Goal: Task Accomplishment & Management: Use online tool/utility

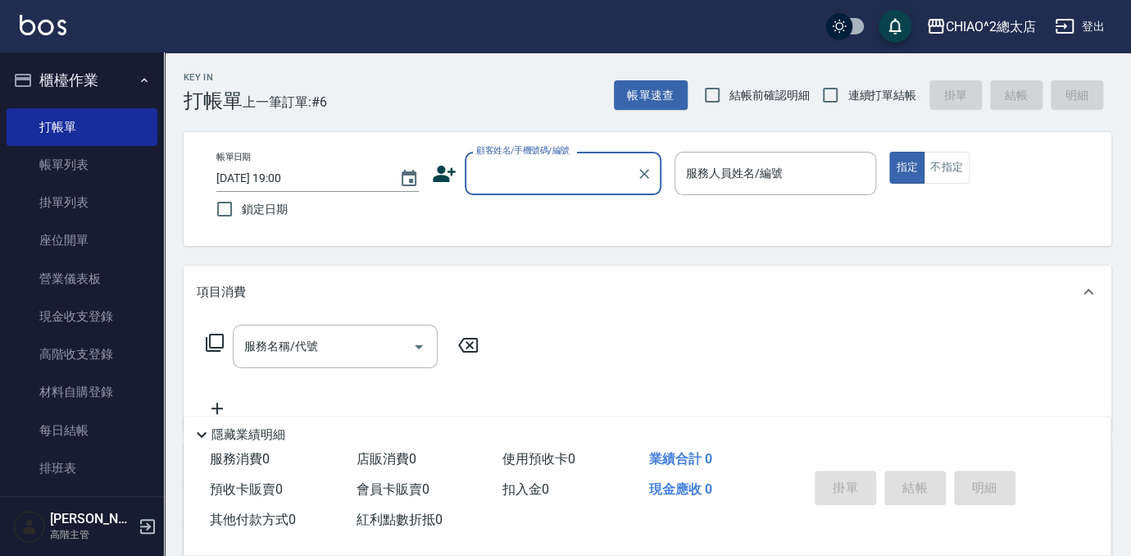
click at [589, 177] on input "顧客姓名/手機號碼/編號" at bounding box center [550, 173] width 157 height 29
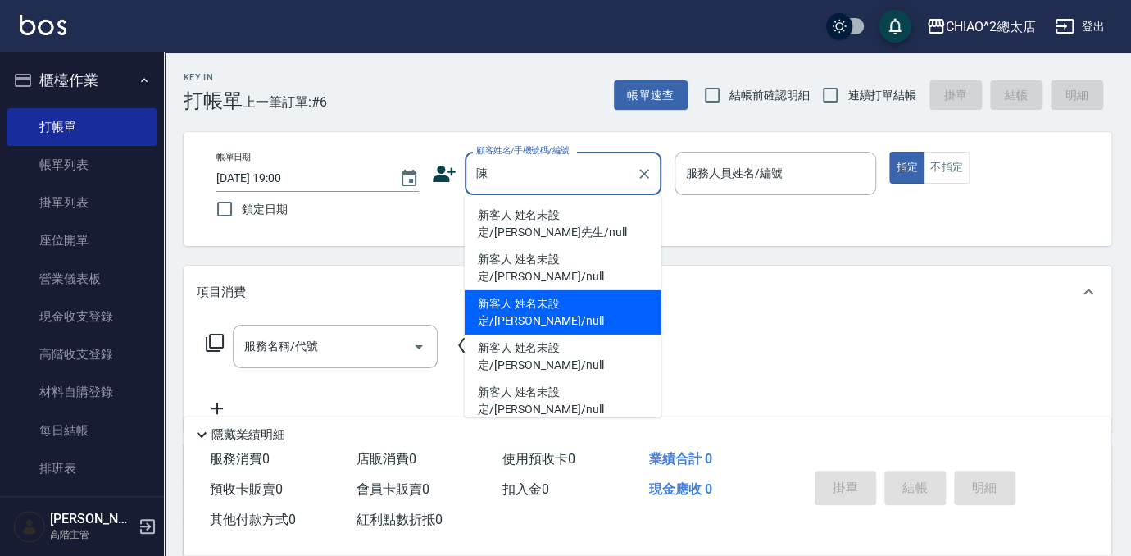
click at [544, 290] on li "新客人 姓名未設定/[PERSON_NAME]/null" at bounding box center [563, 312] width 197 height 44
type input "新客人 姓名未設定/[PERSON_NAME]/null"
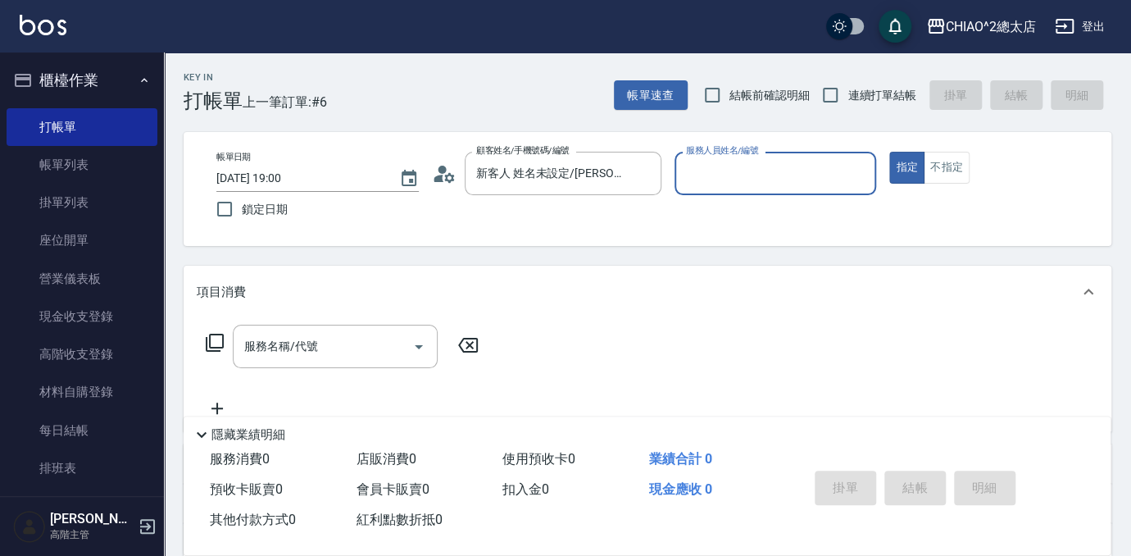
click at [803, 179] on input "服務人員姓名/編號" at bounding box center [776, 173] width 188 height 29
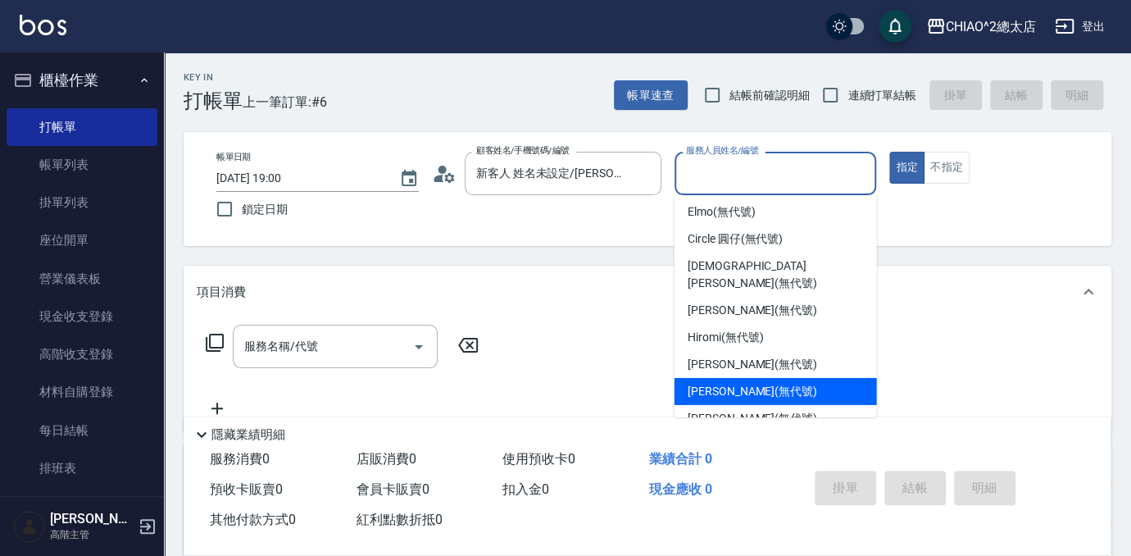
scroll to position [61, 0]
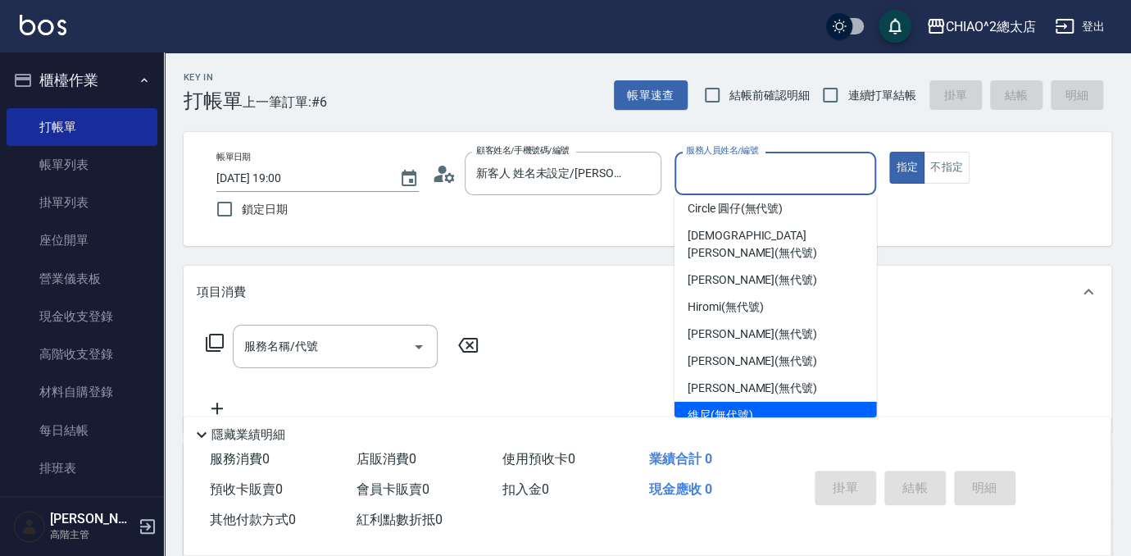
click at [749, 407] on span "維尼 (無代號)" at bounding box center [721, 415] width 66 height 17
type input "維尼(無代號)"
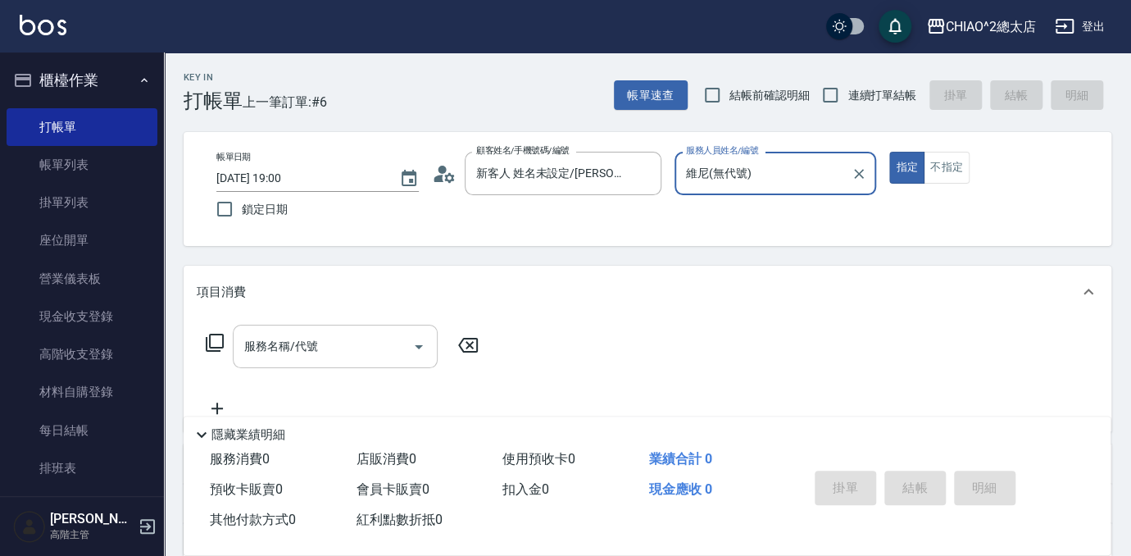
click at [275, 351] on div "服務名稱/代號 服務名稱/代號" at bounding box center [335, 346] width 205 height 43
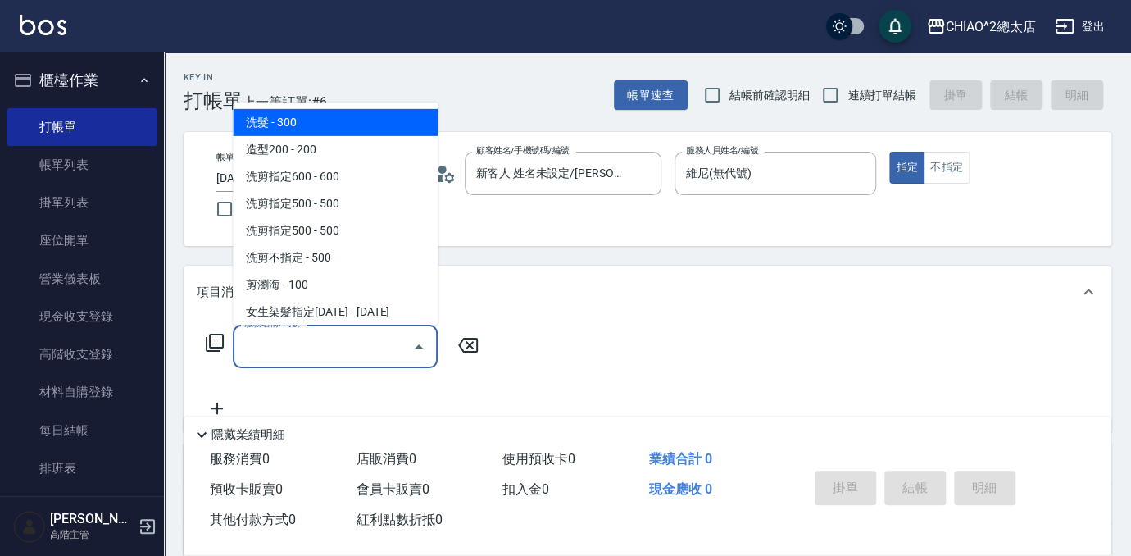
click at [345, 106] on ul "洗髮 - 300 造型200 - 200 洗剪指定600 - 600 洗剪指定500 - 500 洗剪指定500 - 500 洗剪不指定 - 500 剪瀏海 …" at bounding box center [335, 213] width 205 height 222
click at [310, 115] on span "洗髮 - 300" at bounding box center [335, 122] width 205 height 27
type input "洗髮(103103)"
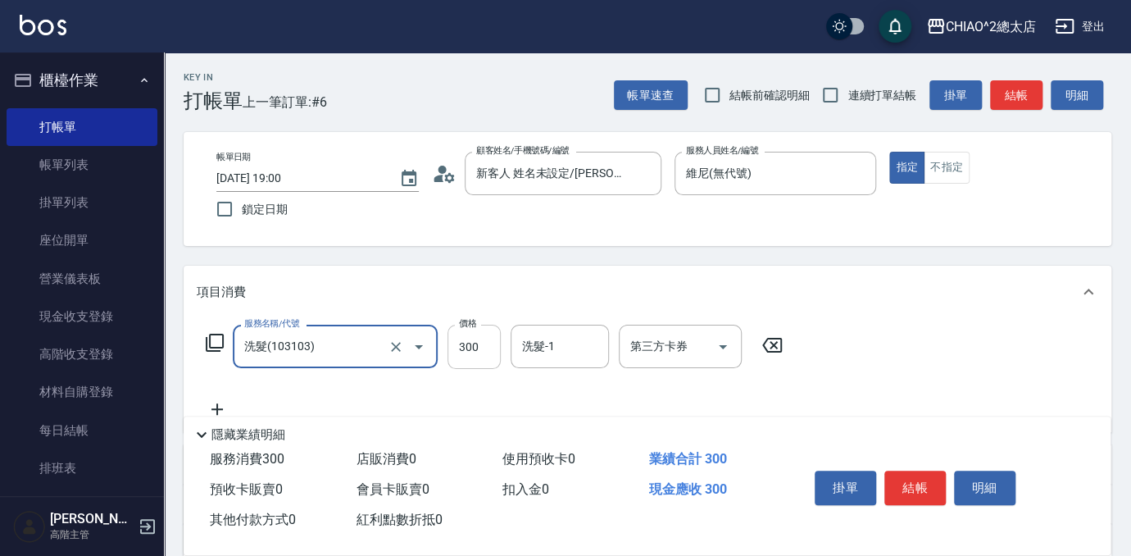
click at [463, 352] on input "300" at bounding box center [474, 347] width 53 height 44
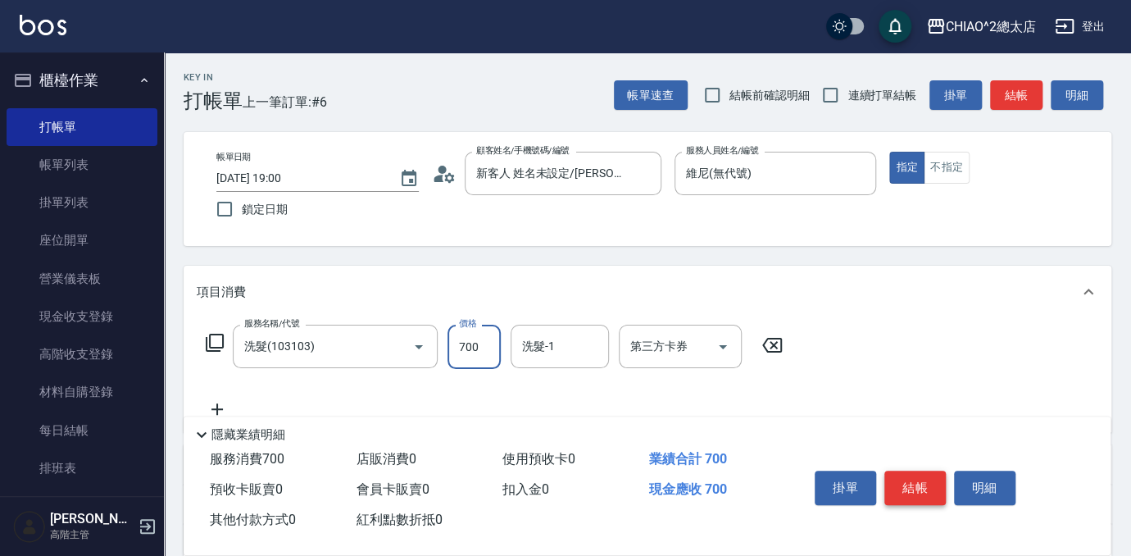
type input "700"
click at [926, 471] on button "結帳" at bounding box center [915, 488] width 61 height 34
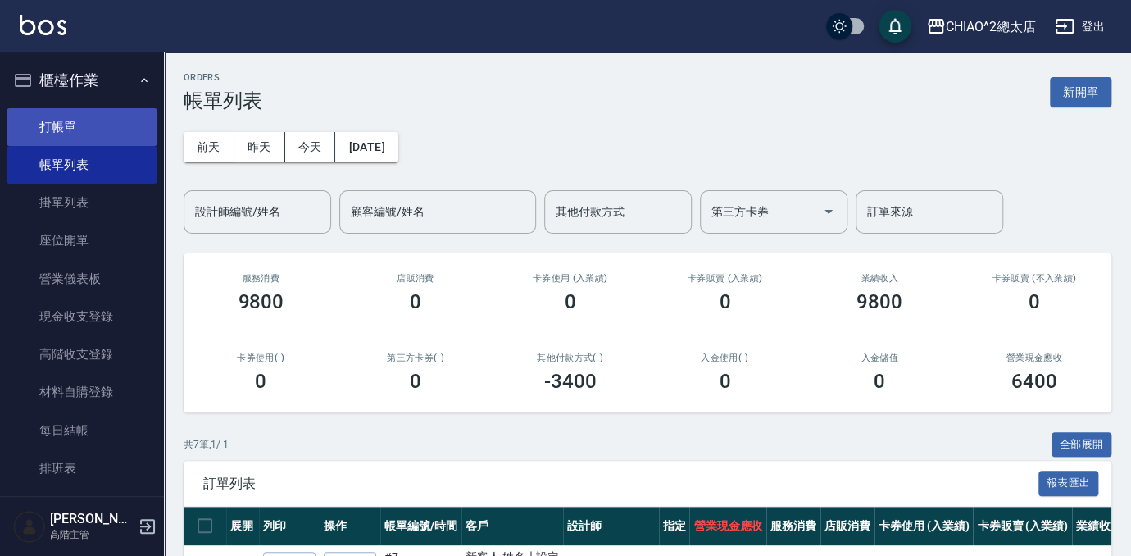
click at [66, 125] on link "打帳單" at bounding box center [82, 127] width 151 height 38
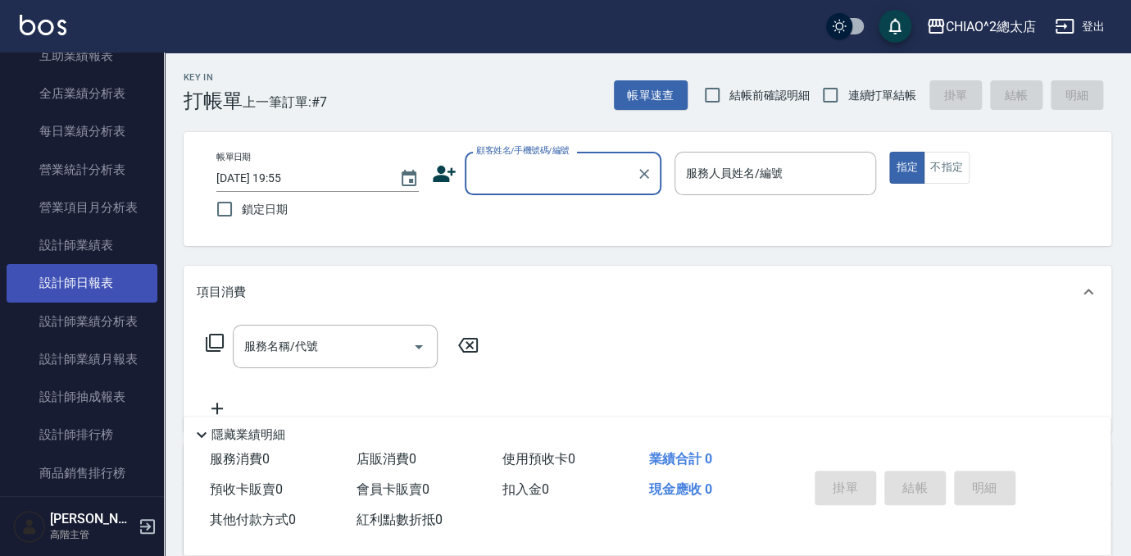
scroll to position [968, 0]
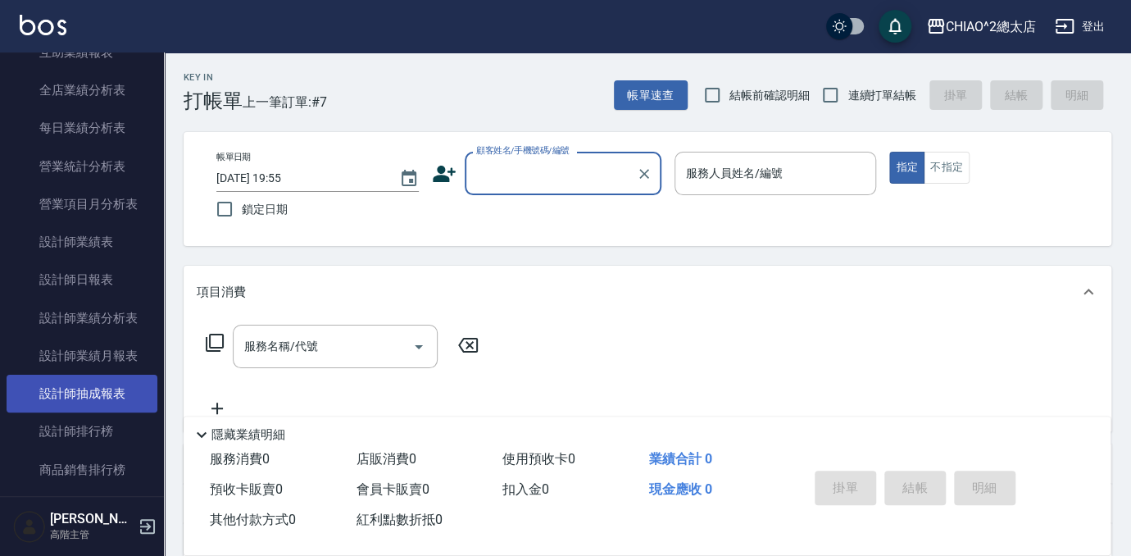
click at [105, 384] on link "設計師抽成報表" at bounding box center [82, 394] width 151 height 38
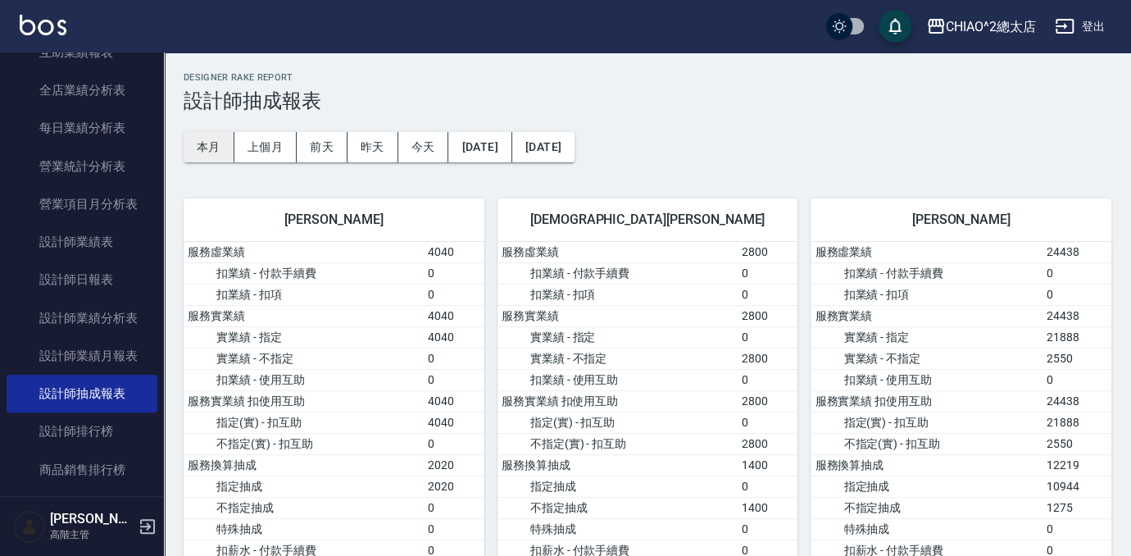
click at [207, 141] on button "本月" at bounding box center [209, 147] width 51 height 30
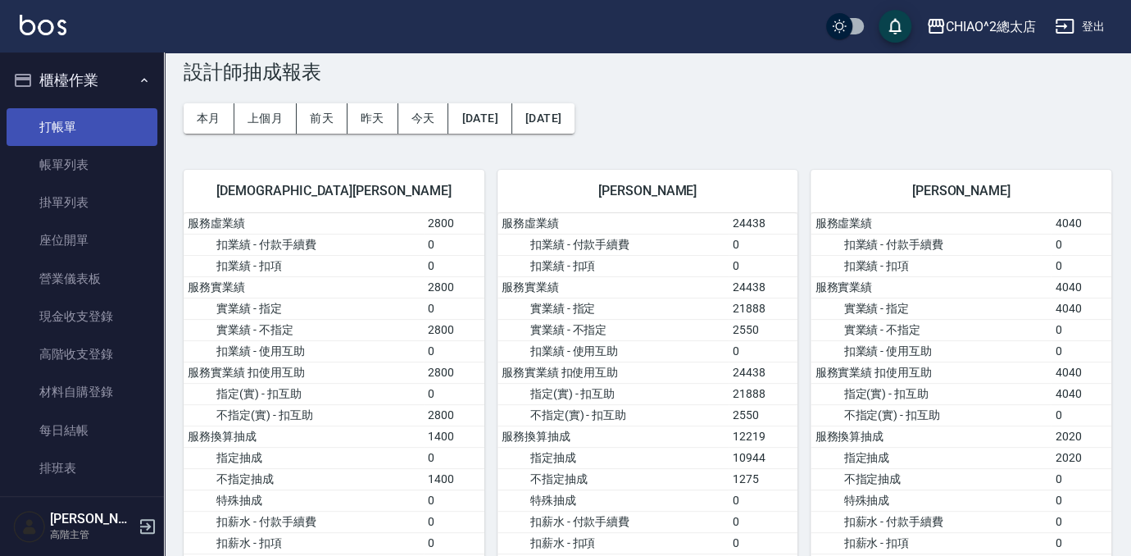
click at [57, 113] on link "打帳單" at bounding box center [82, 127] width 151 height 38
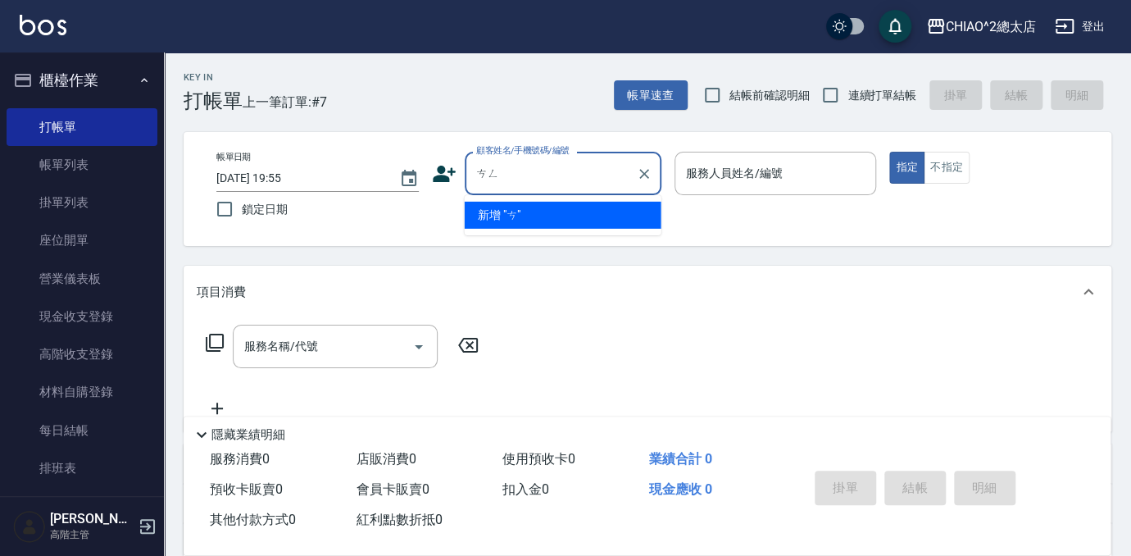
type input "噌"
type input "[PERSON_NAME]"
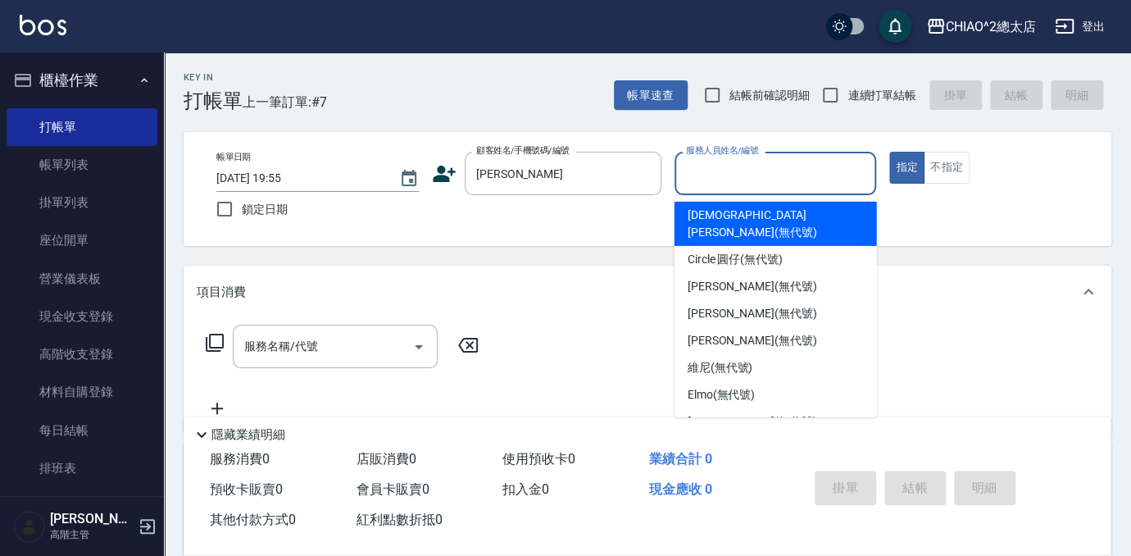
click at [822, 162] on input "服務人員姓名/編號" at bounding box center [776, 173] width 188 height 29
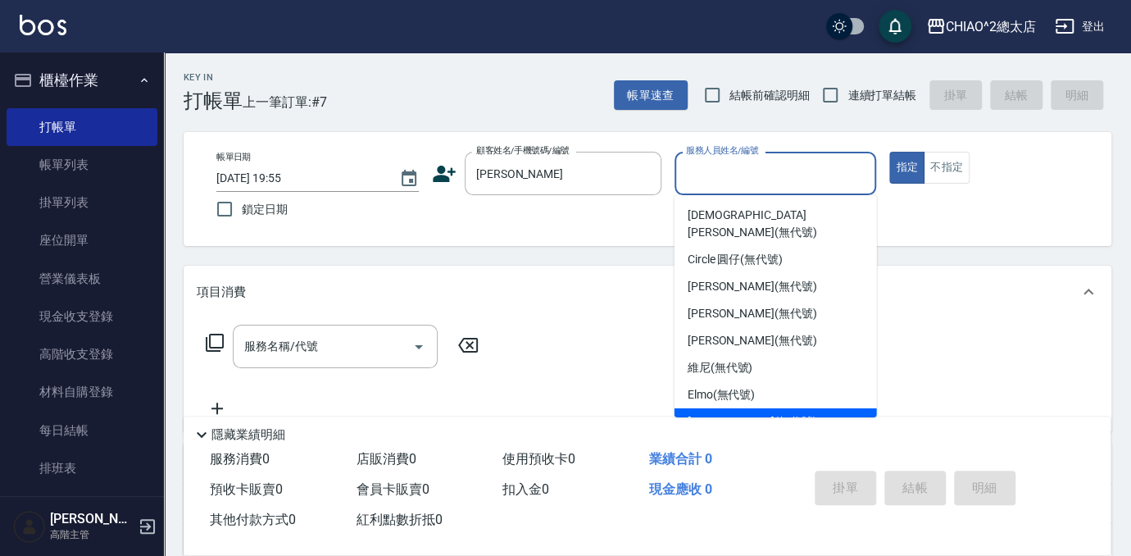
click at [745, 408] on div "[PERSON_NAME] (無代號)" at bounding box center [776, 421] width 203 height 27
type input "[PERSON_NAME](無代號)"
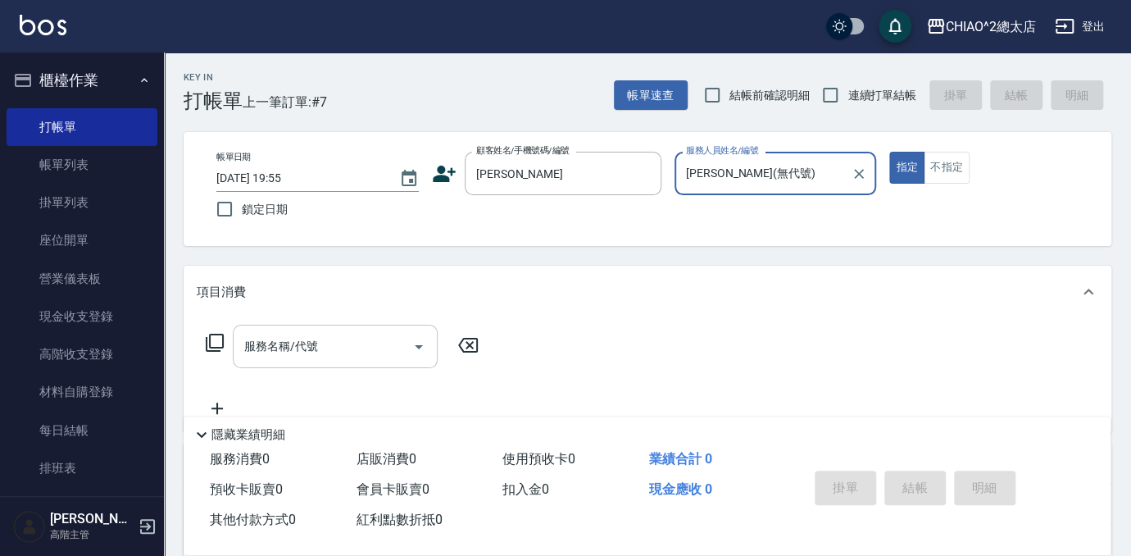
click at [279, 334] on input "服務名稱/代號" at bounding box center [323, 346] width 166 height 29
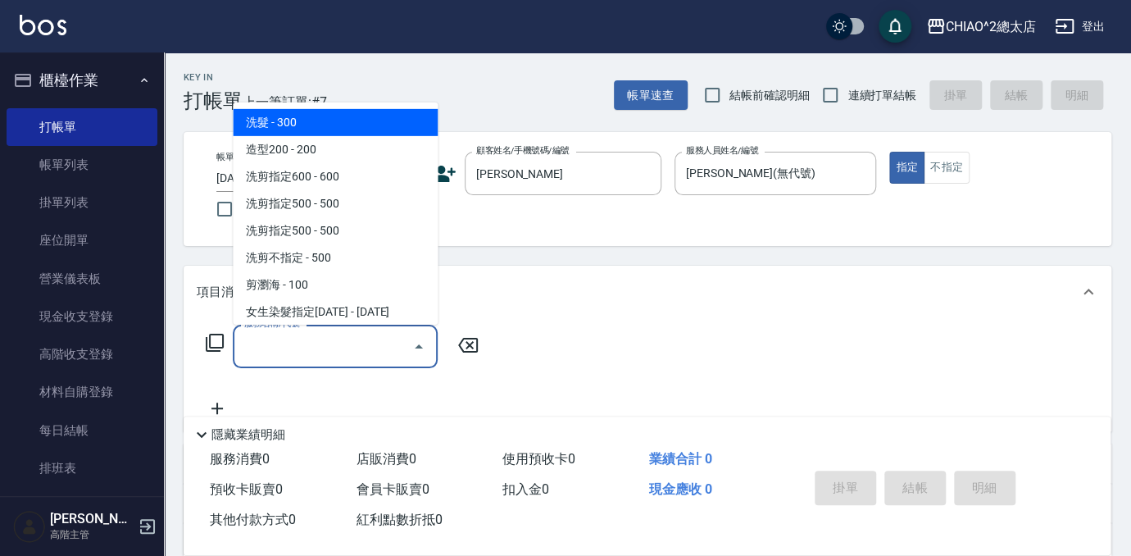
click at [330, 129] on span "洗髮 - 300" at bounding box center [335, 122] width 205 height 27
type input "洗髮(103103)"
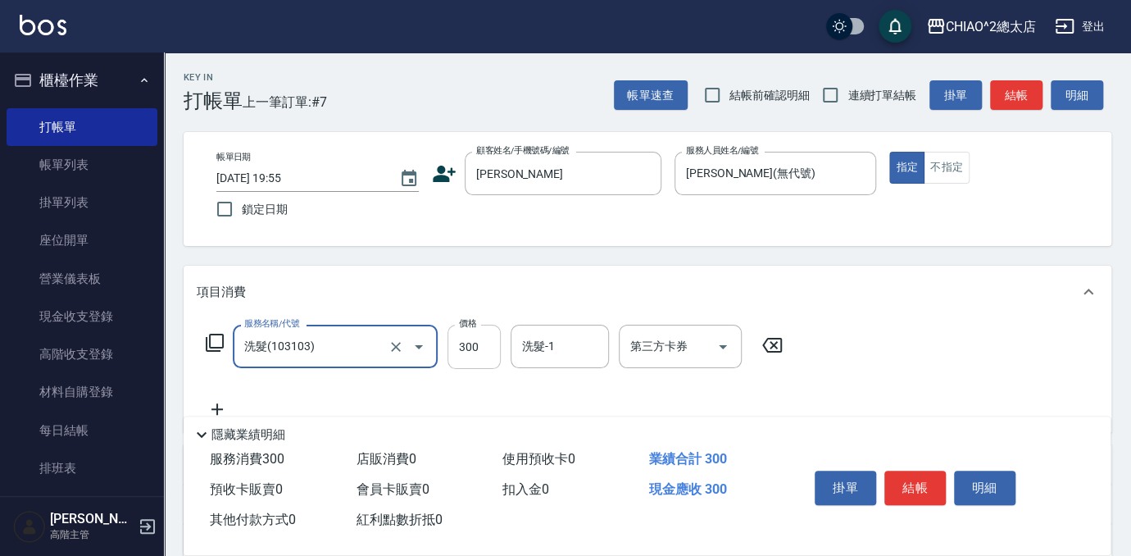
click at [469, 355] on input "300" at bounding box center [474, 347] width 53 height 44
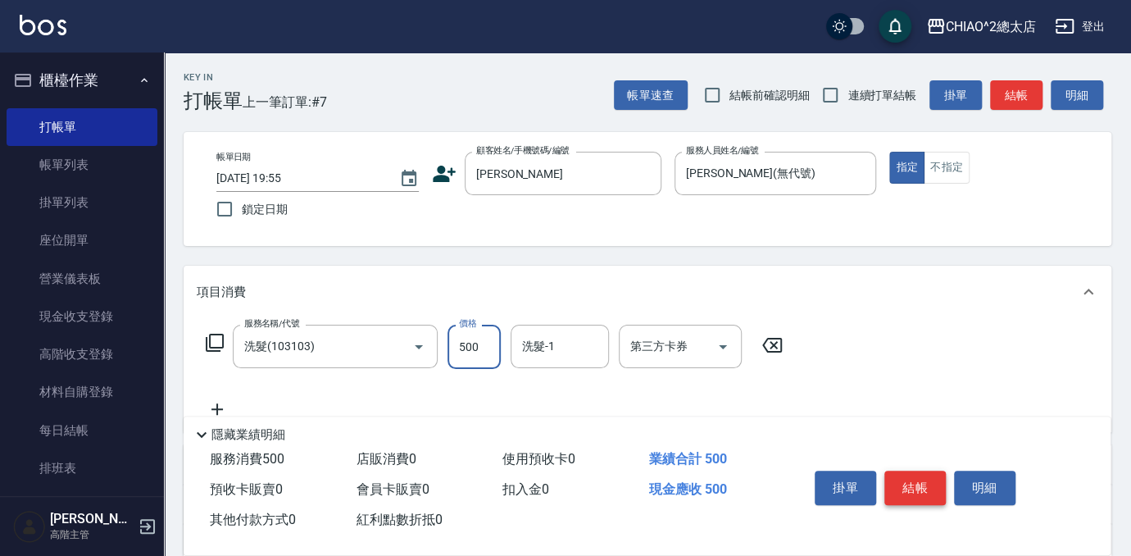
type input "500"
click at [908, 471] on button "結帳" at bounding box center [915, 488] width 61 height 34
